Goal: Task Accomplishment & Management: Manage account settings

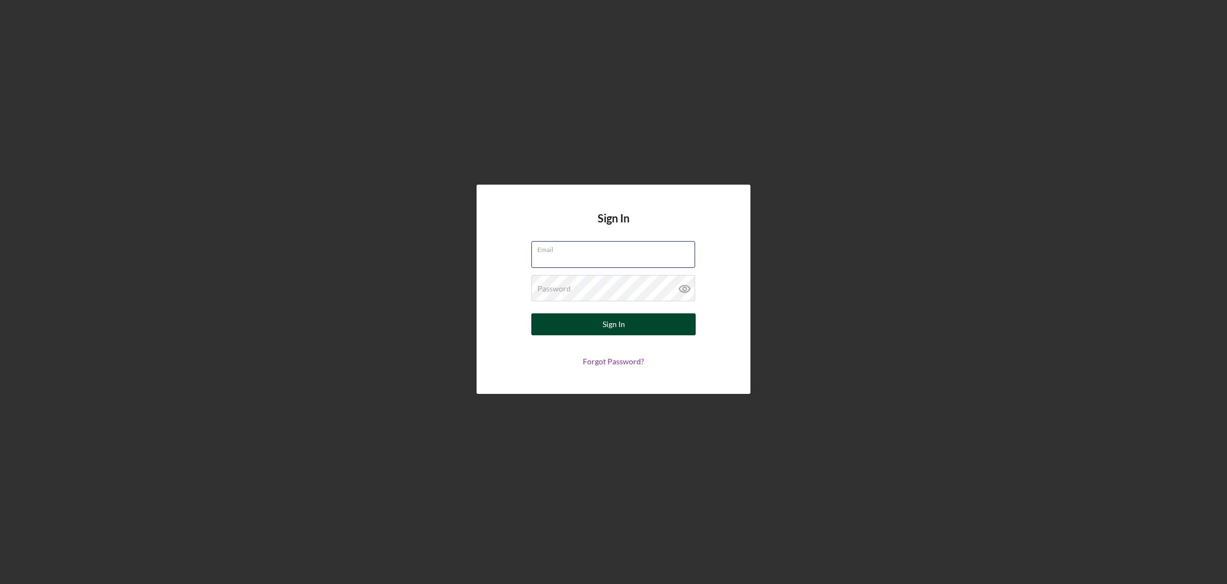
type input "[EMAIL_ADDRESS][DOMAIN_NAME]"
click at [621, 330] on div "Sign In" at bounding box center [613, 324] width 22 height 22
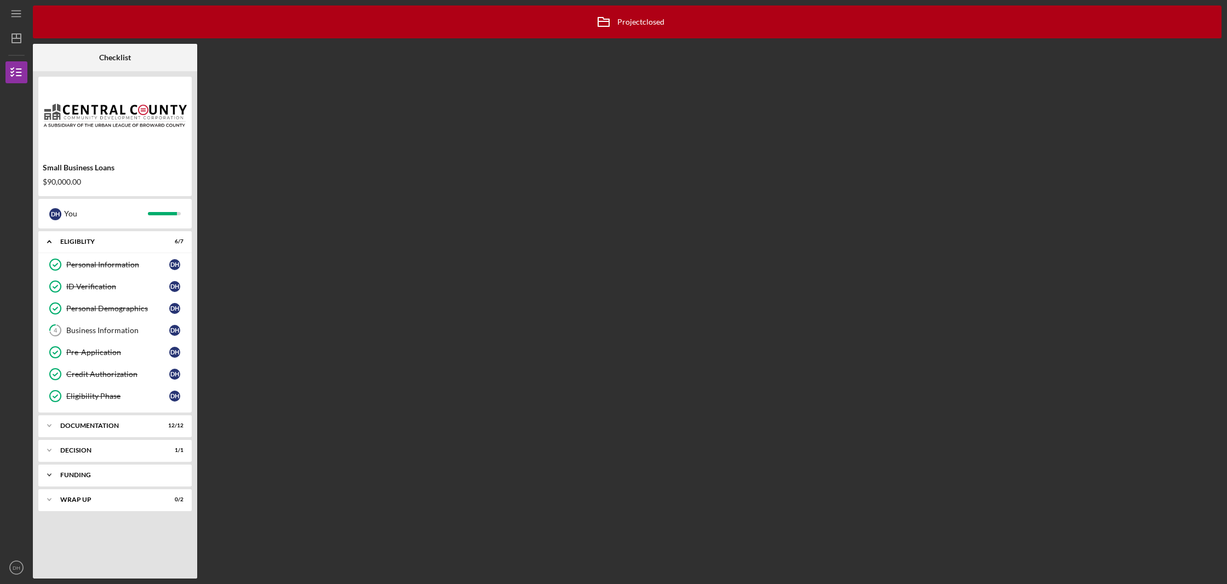
click at [123, 473] on div "Funding" at bounding box center [119, 474] width 118 height 7
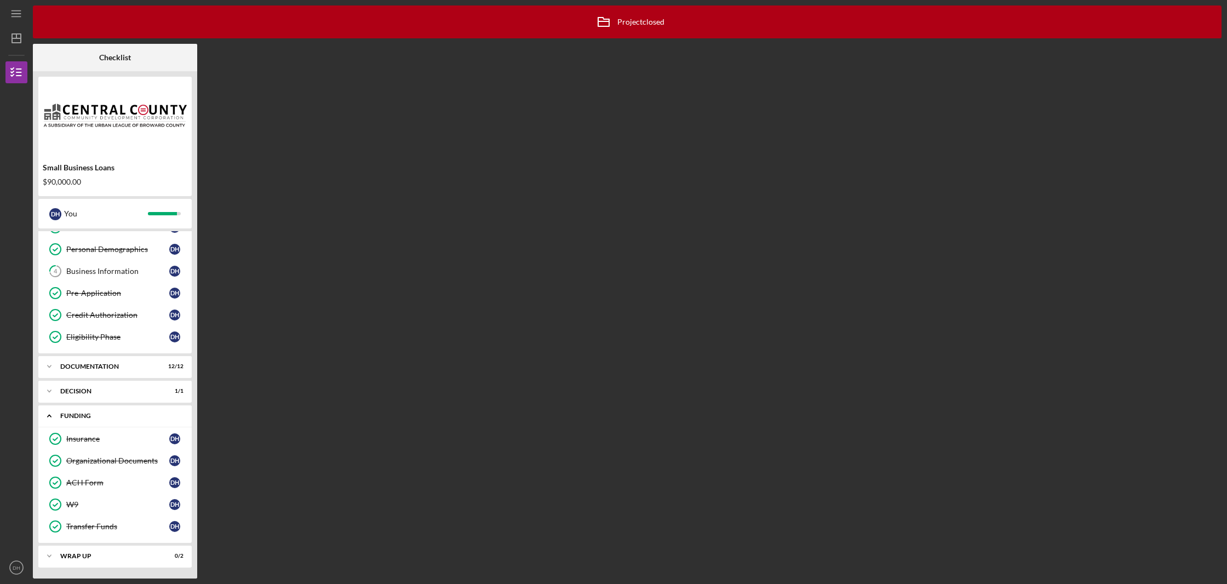
scroll to position [59, 0]
click at [125, 560] on div "Icon/Expander Wrap up 0 / 2" at bounding box center [114, 556] width 153 height 22
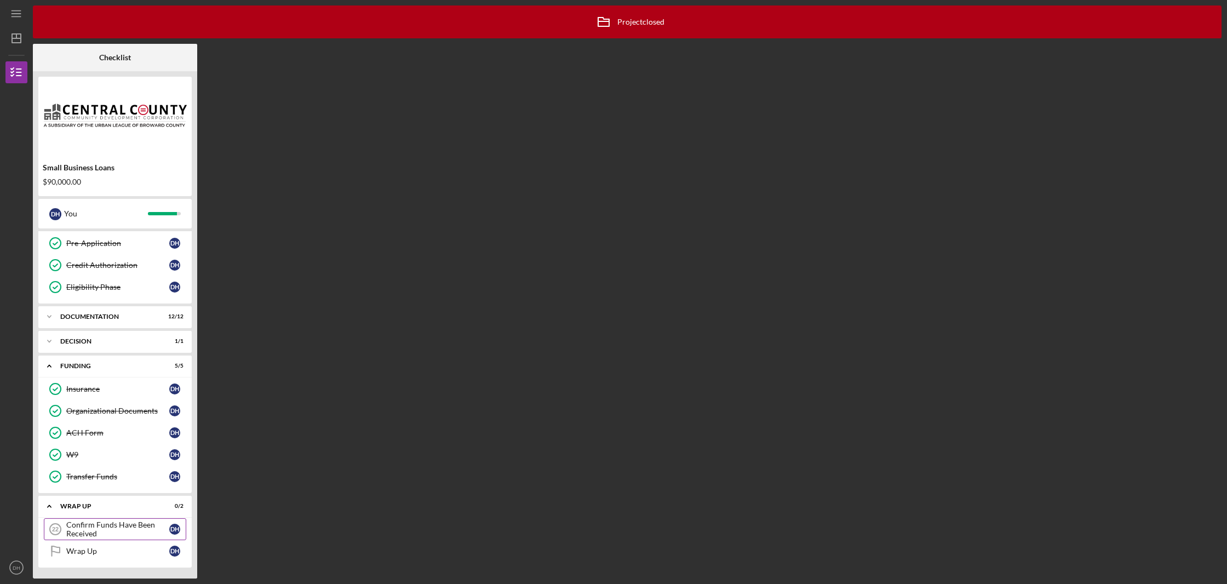
scroll to position [109, 0]
click at [126, 545] on link "Wrap Up Wrap Up D H" at bounding box center [115, 551] width 142 height 22
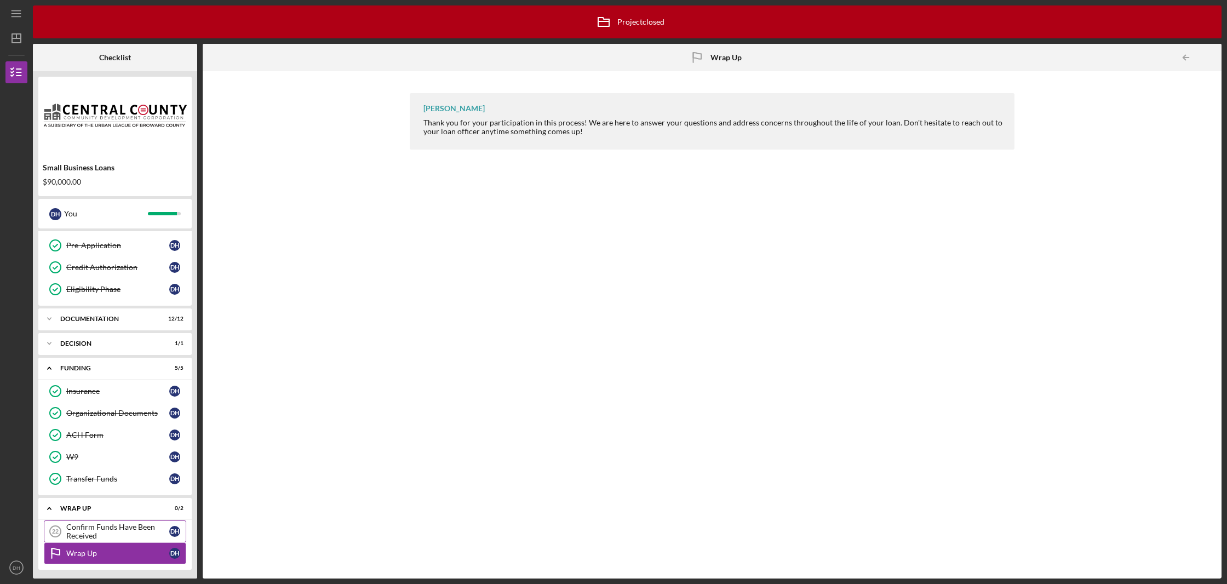
click at [126, 532] on div "Confirm Funds Have Been Received" at bounding box center [117, 531] width 103 height 18
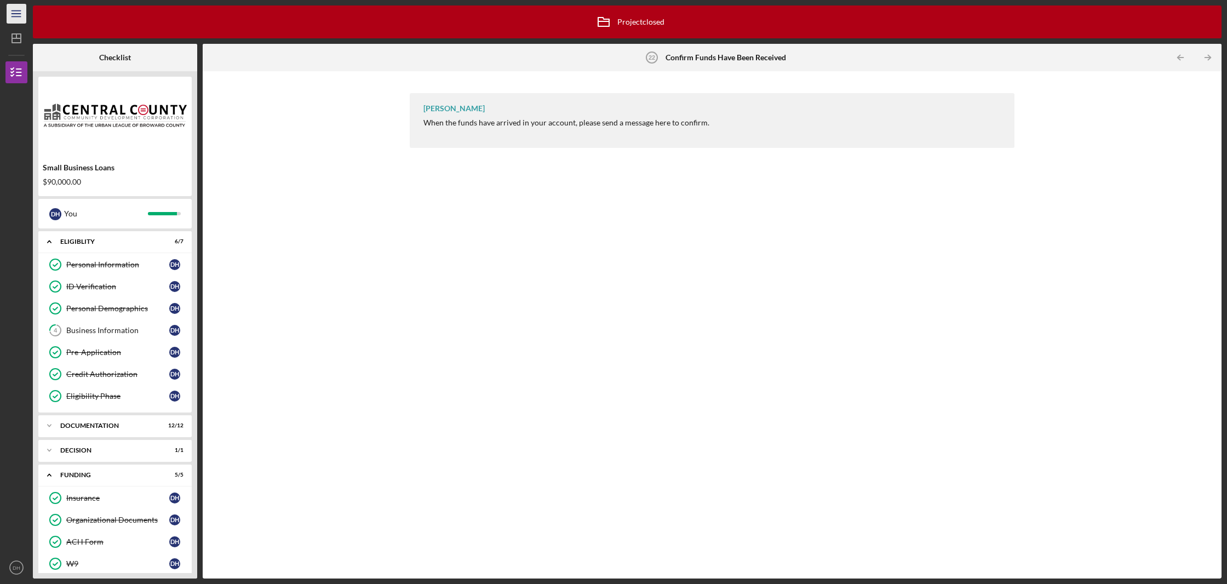
click at [19, 15] on icon "Icon/Menu" at bounding box center [16, 14] width 25 height 25
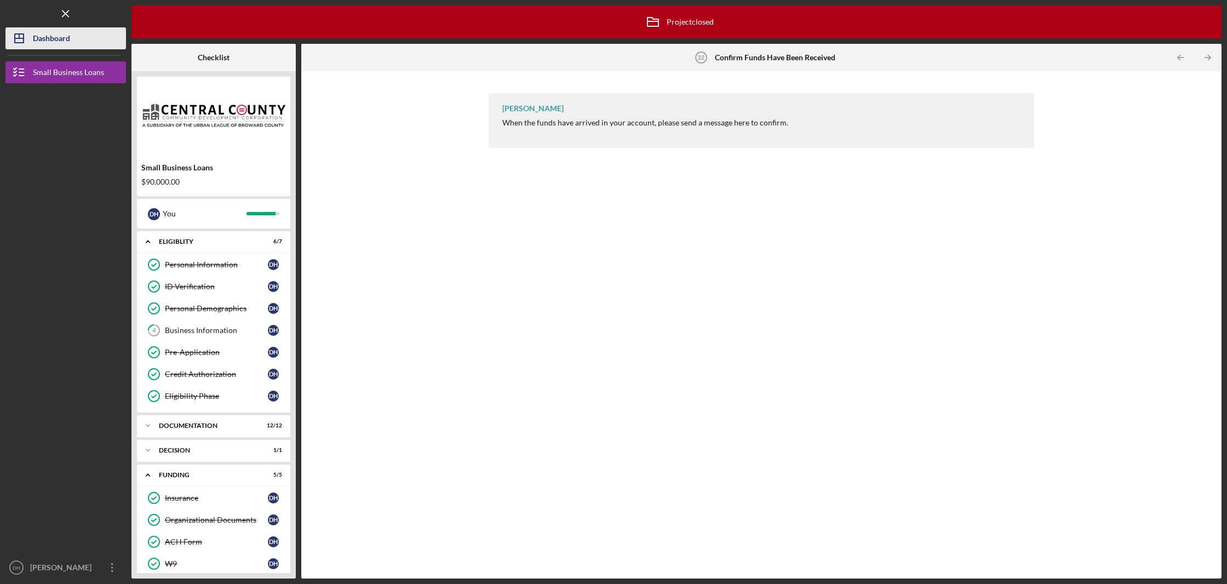
click at [36, 37] on div "Dashboard" at bounding box center [51, 39] width 37 height 25
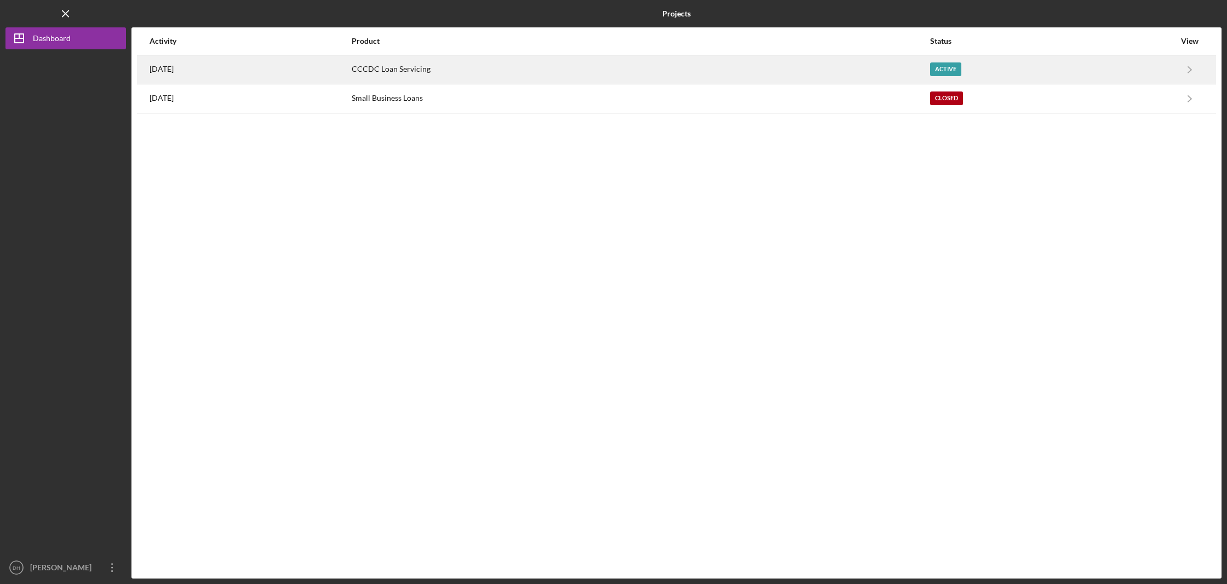
click at [399, 72] on div "CCCDC Loan Servicing" at bounding box center [640, 69] width 577 height 27
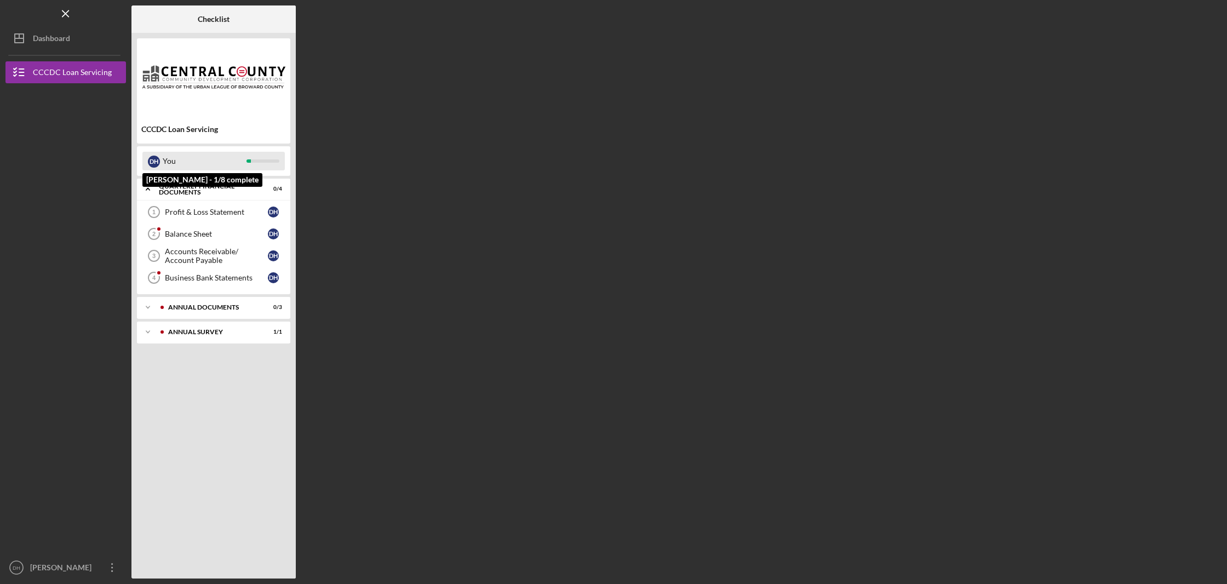
click at [150, 160] on div "D H" at bounding box center [154, 162] width 12 height 12
click at [216, 190] on div "Quarterly Financial Documents" at bounding box center [218, 189] width 118 height 13
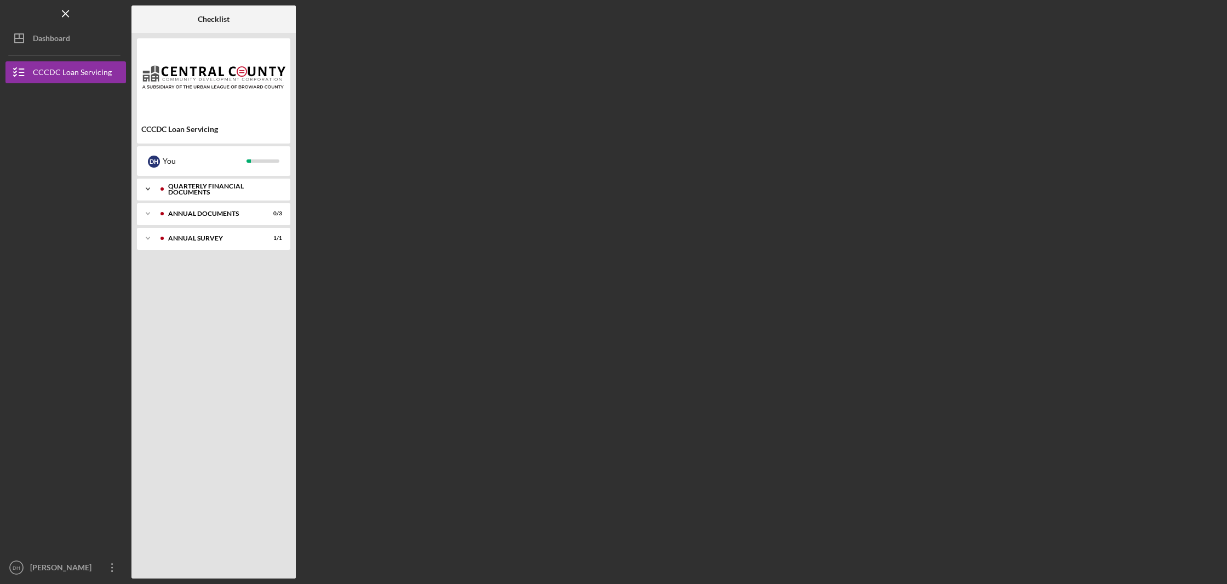
click at [215, 191] on div "Quarterly Financial Documents" at bounding box center [222, 189] width 108 height 13
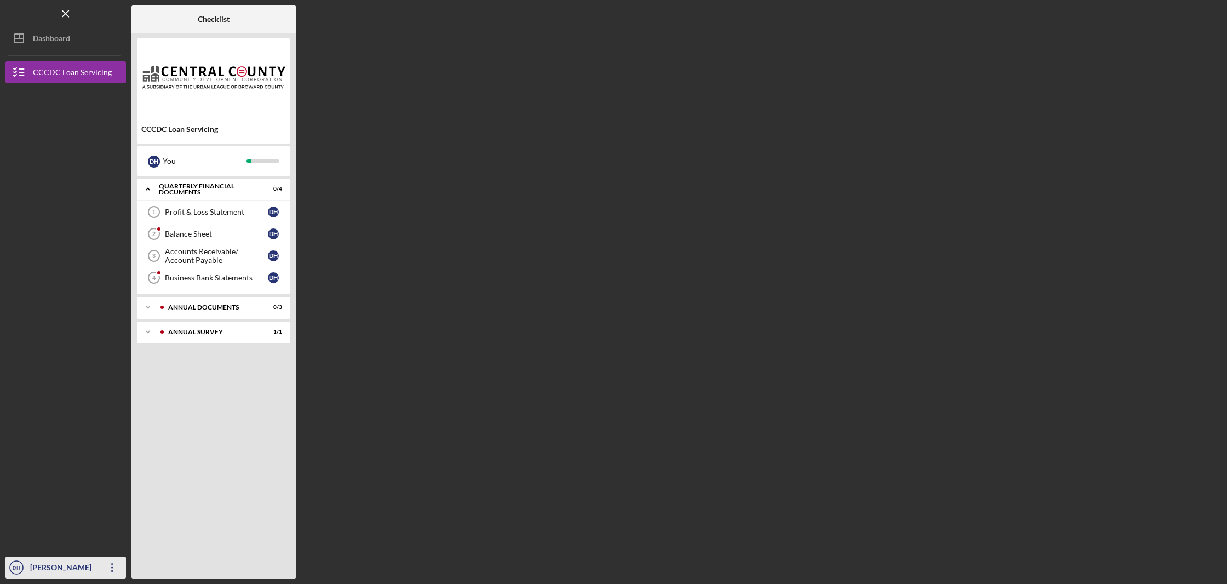
click at [15, 570] on text "DH" at bounding box center [17, 568] width 8 height 6
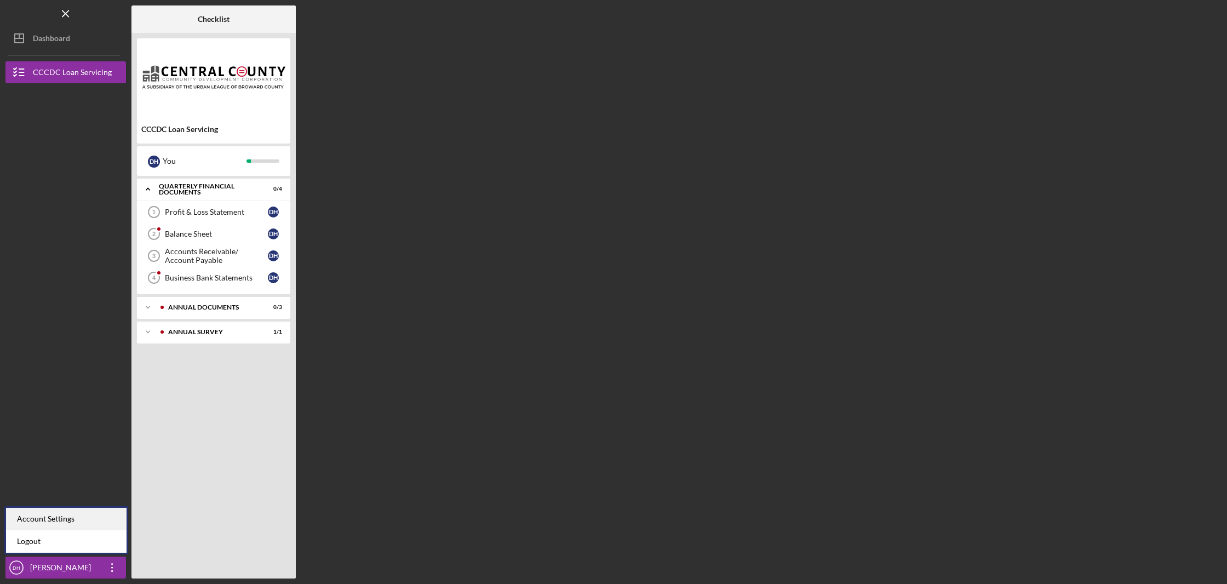
click at [47, 515] on div "Account Settings" at bounding box center [66, 519] width 120 height 22
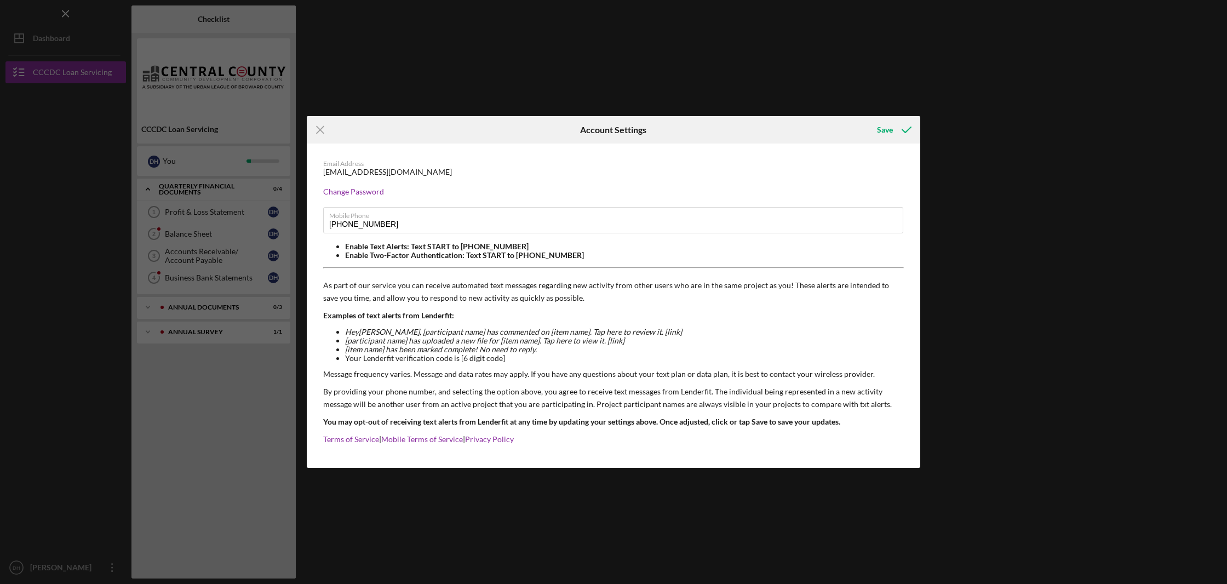
click at [53, 511] on div "Icon/Menu Close Account Settings Save Email Address [EMAIL_ADDRESS][DOMAIN_NAME…" at bounding box center [613, 292] width 1227 height 584
click at [887, 131] on div "Save" at bounding box center [885, 130] width 16 height 22
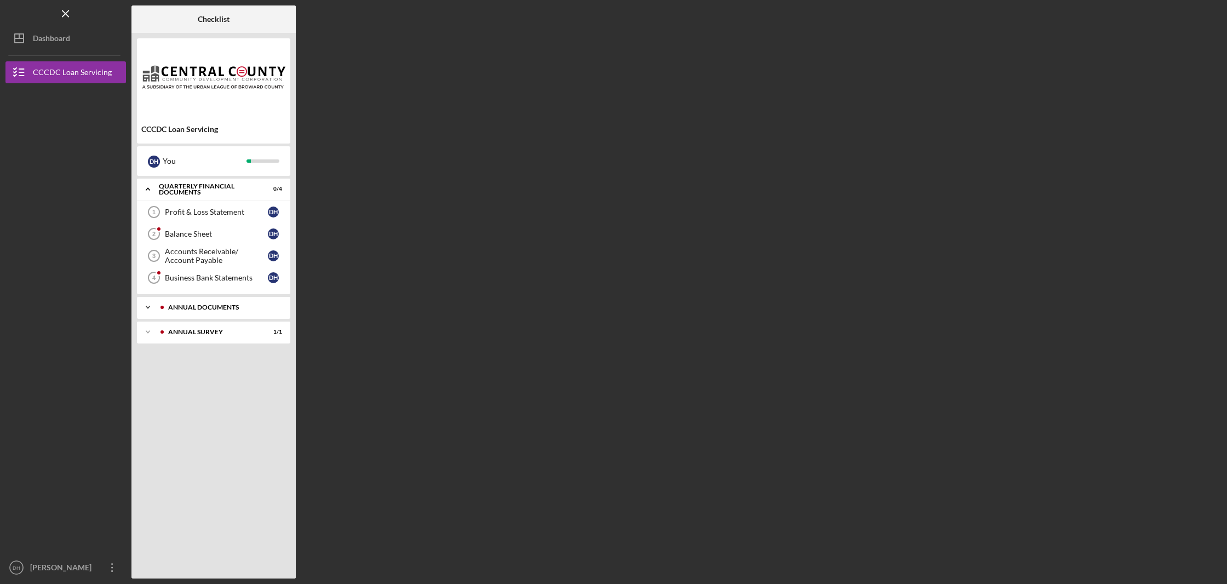
click at [230, 302] on div "Icon/Expander Annual Documents 0 / 3" at bounding box center [213, 307] width 153 height 22
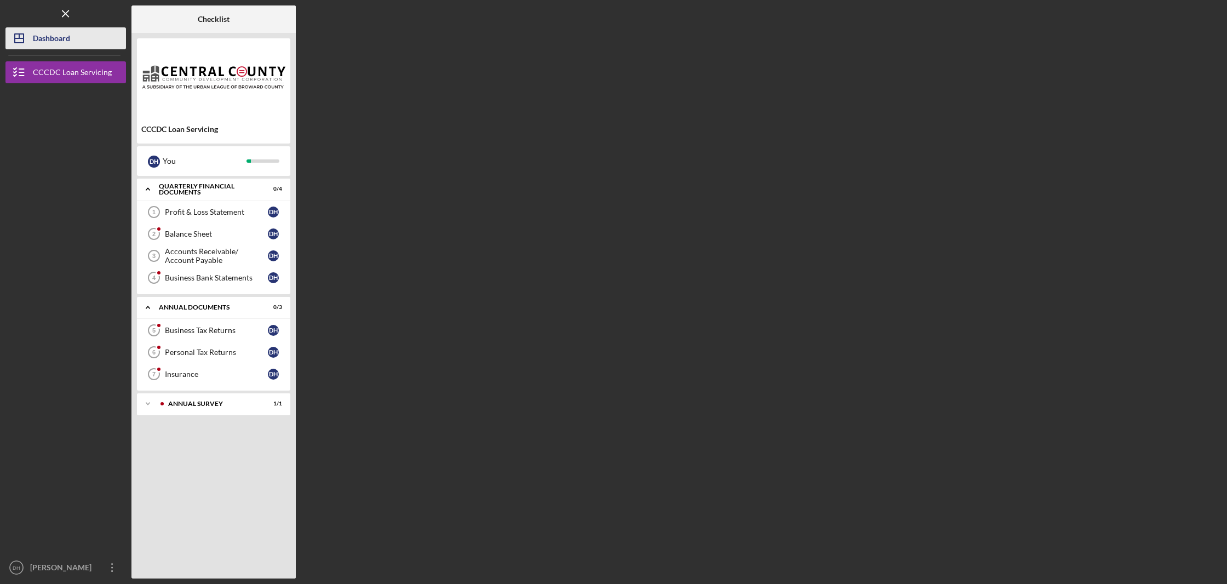
click at [62, 38] on div "Dashboard" at bounding box center [51, 39] width 37 height 25
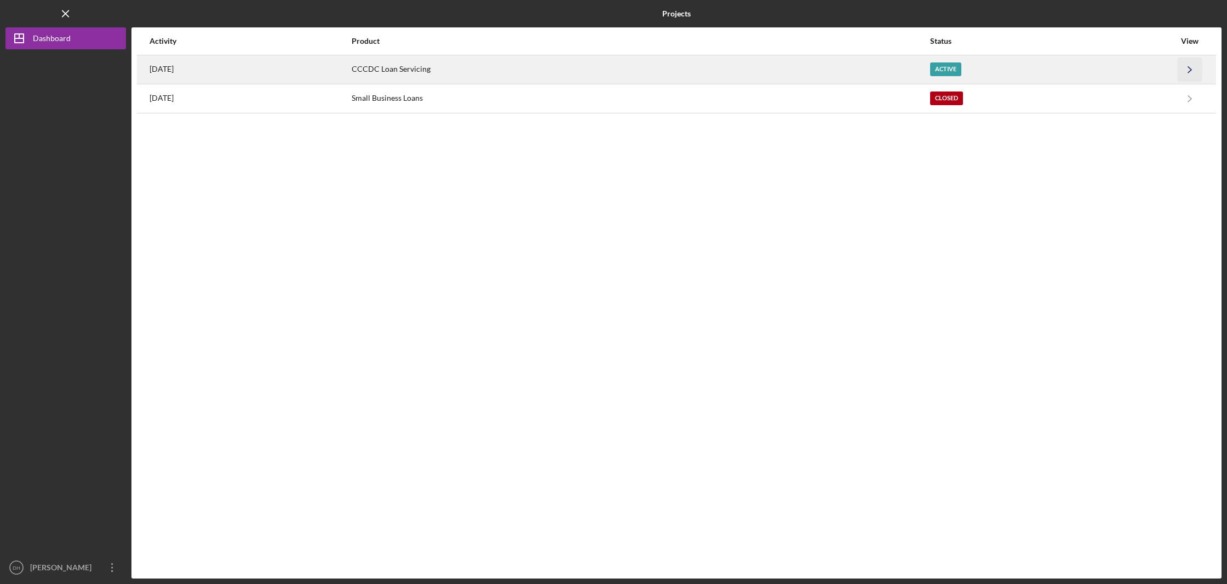
click at [1191, 71] on icon "Icon/Navigate" at bounding box center [1189, 69] width 25 height 25
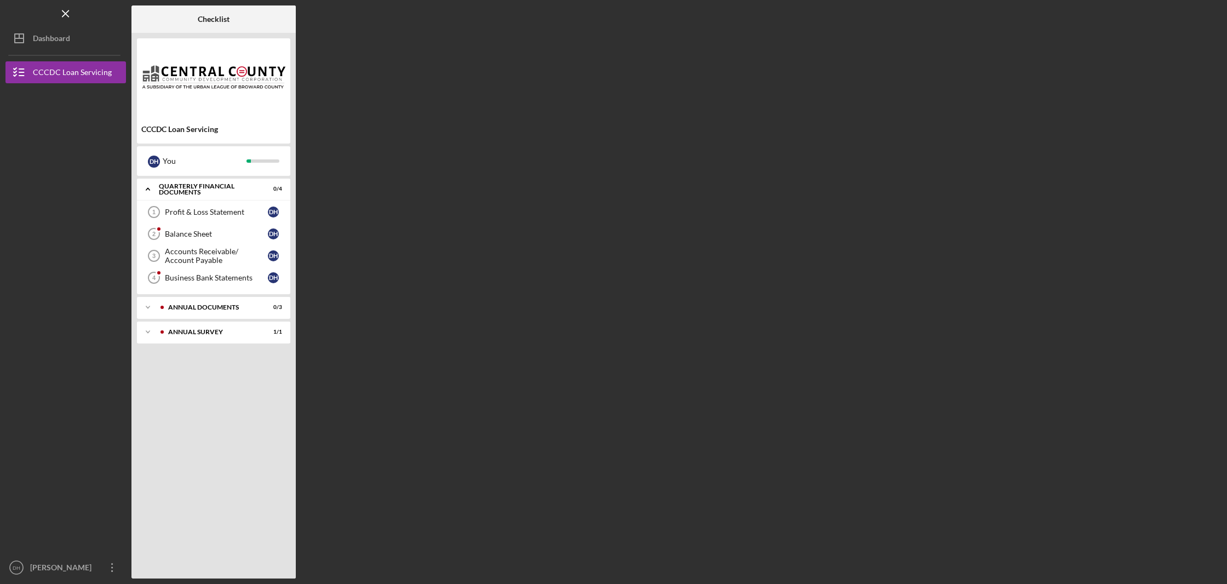
click at [1077, 45] on div "Checklist CCCDC Loan Servicing D H You Icon/Expander Quarterly Financial Docume…" at bounding box center [676, 291] width 1090 height 573
click at [1075, 46] on div "Checklist CCCDC Loan Servicing D H You Icon/Expander Quarterly Financial Docume…" at bounding box center [676, 291] width 1090 height 573
